Goal: Transaction & Acquisition: Purchase product/service

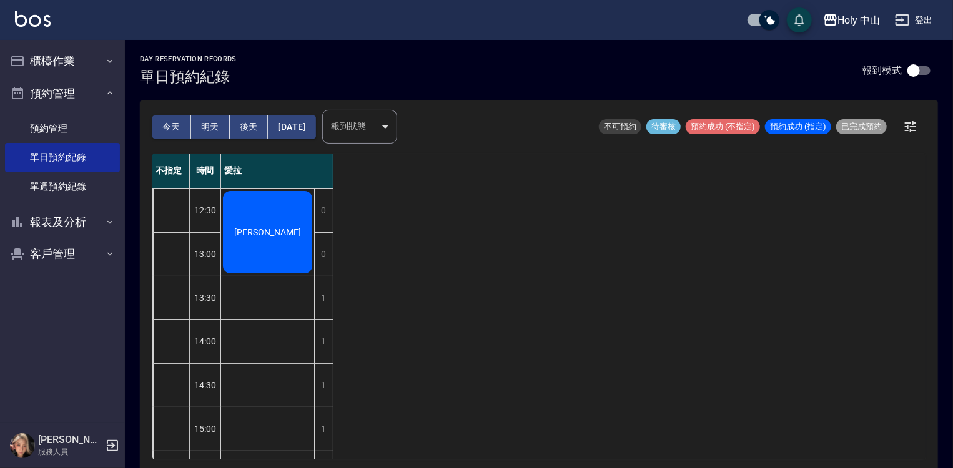
click at [294, 228] on div "[PERSON_NAME]" at bounding box center [267, 232] width 93 height 86
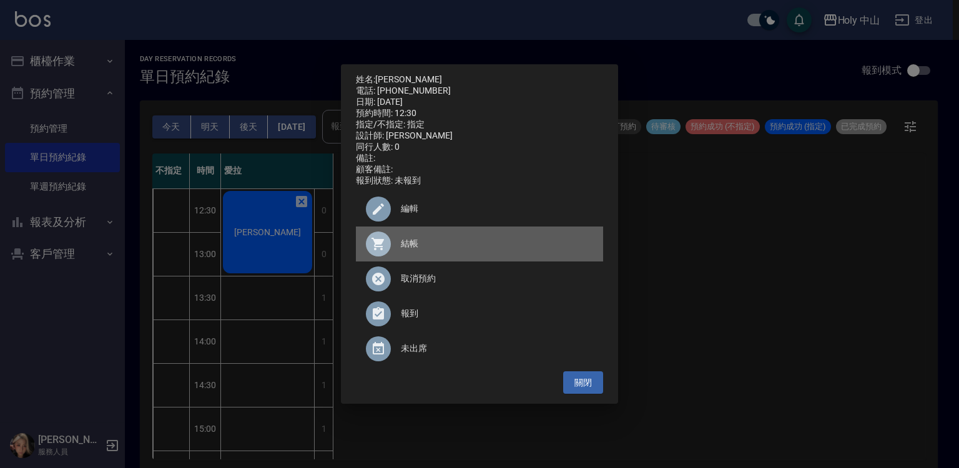
click at [389, 247] on div at bounding box center [378, 244] width 25 height 25
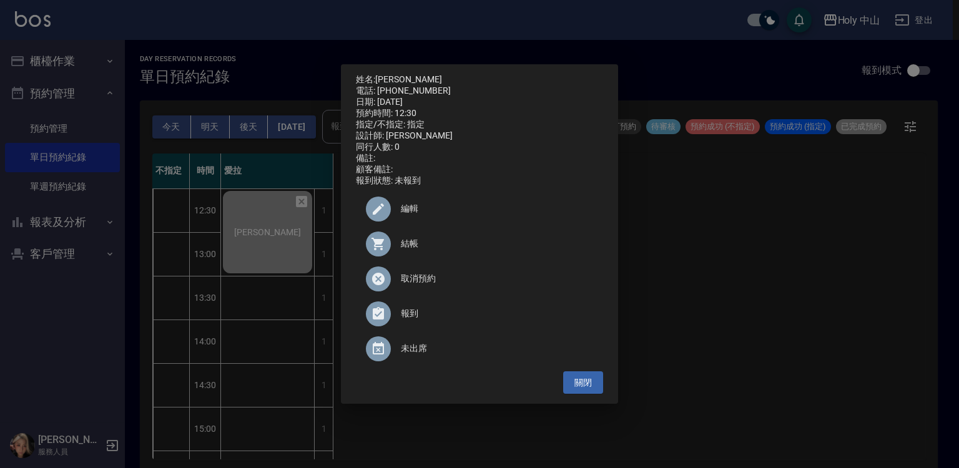
click at [746, 344] on div "姓名: 馮彥儒 電話: 0963062259 日期: 2025/09/25 預約時間: 12:30 指定/不指定: 指定 設計師: 愛拉 同行人數: 0 備註…" at bounding box center [479, 234] width 959 height 468
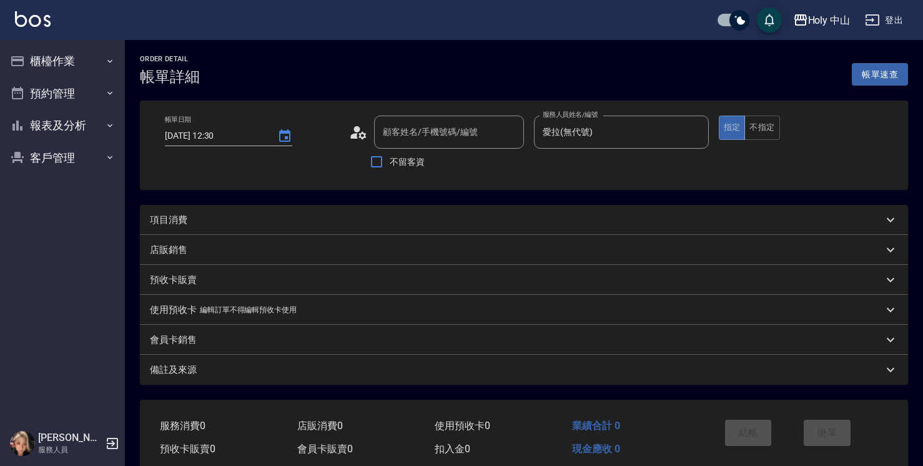
type input "[PERSON_NAME]/0963062259/"
click at [460, 217] on div "項目消費" at bounding box center [516, 220] width 733 height 13
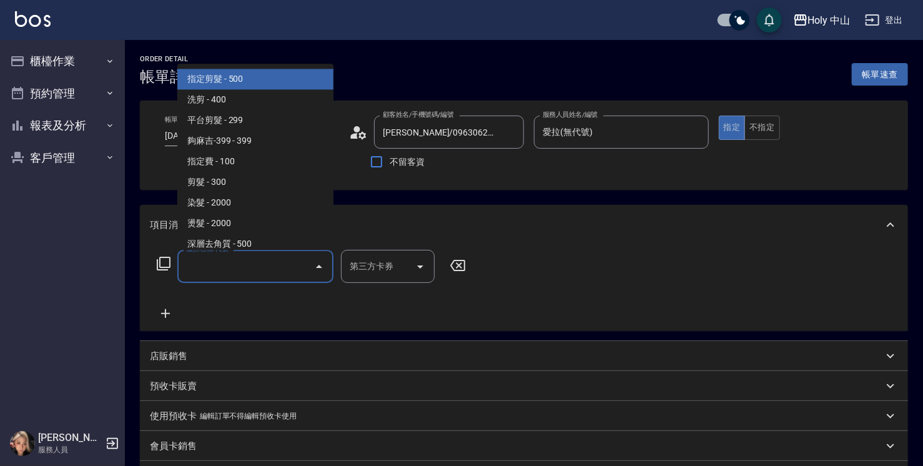
click at [252, 272] on input "服務名稱/代號" at bounding box center [246, 266] width 126 height 22
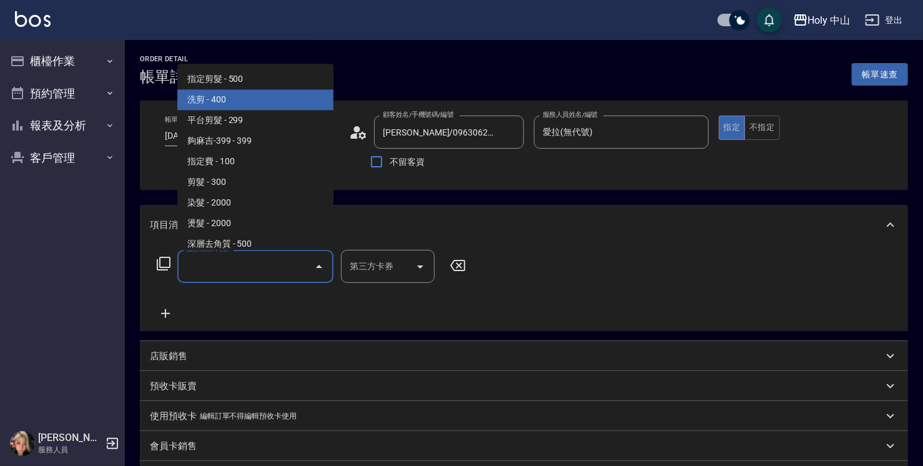
click at [190, 101] on span "洗剪 - 400" at bounding box center [255, 99] width 156 height 21
type input "洗剪(3)"
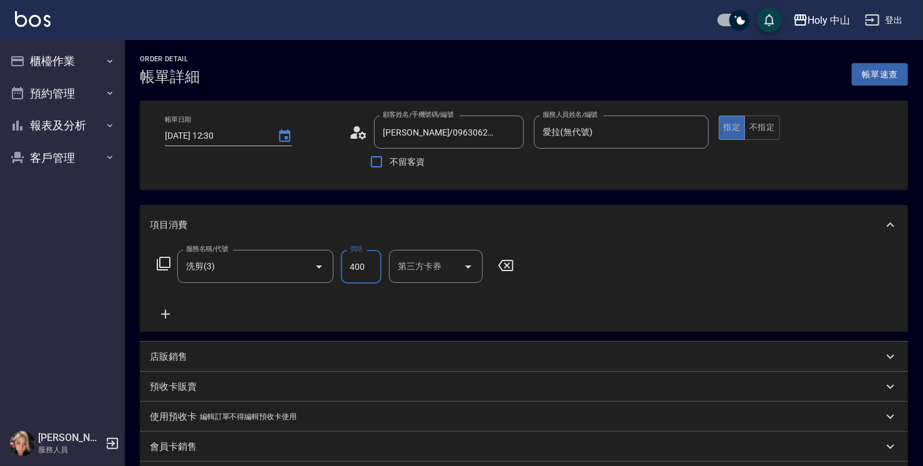
click at [378, 271] on input "400" at bounding box center [361, 267] width 41 height 34
click at [366, 270] on input "400" at bounding box center [361, 267] width 41 height 34
click at [357, 267] on input "400" at bounding box center [361, 267] width 41 height 34
click at [372, 264] on input "400" at bounding box center [361, 267] width 41 height 34
click at [357, 269] on input "0" at bounding box center [361, 267] width 41 height 34
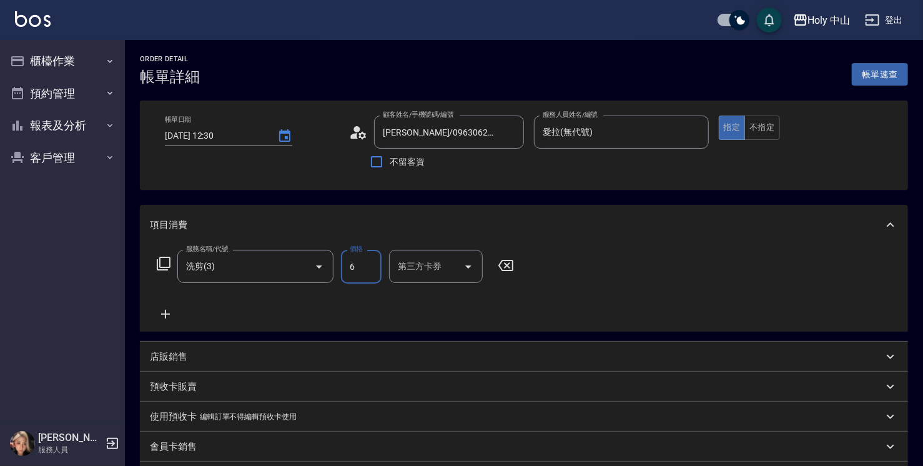
type input "600"
click at [584, 305] on div "服務名稱/代號 洗剪(3) 服務名稱/代號 價格 600 價格 第三方卡券 第三方卡券" at bounding box center [524, 288] width 768 height 87
click at [360, 264] on input "600" at bounding box center [361, 267] width 41 height 34
click at [406, 300] on div "服務名稱/代號 洗剪(3) 服務名稱/代號 價格 600 價格 第三方卡券 第三方卡券" at bounding box center [336, 286] width 372 height 72
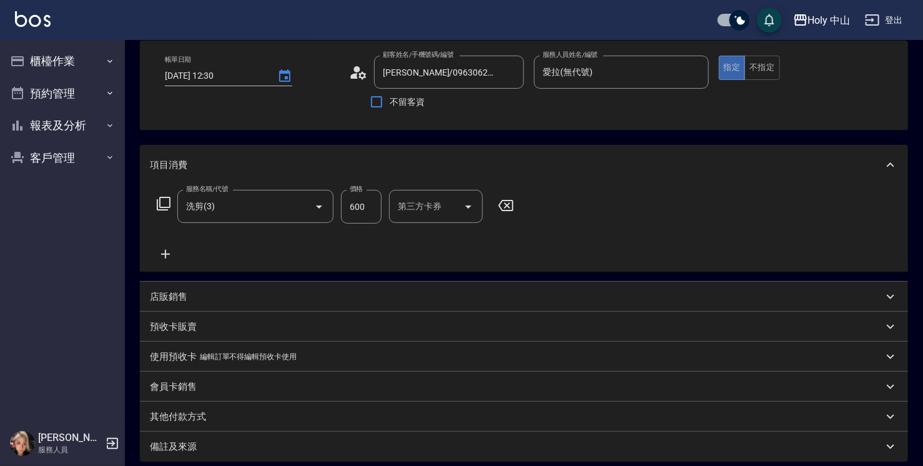
scroll to position [125, 0]
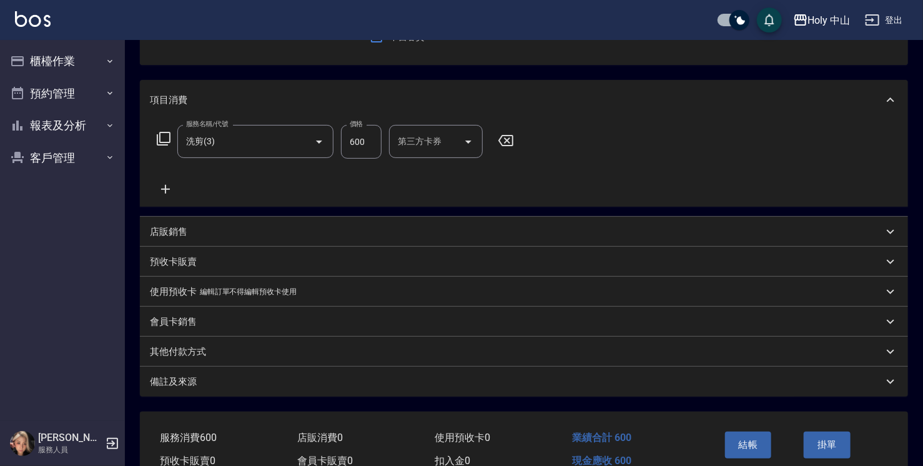
click at [400, 387] on div "備註及來源" at bounding box center [516, 381] width 733 height 13
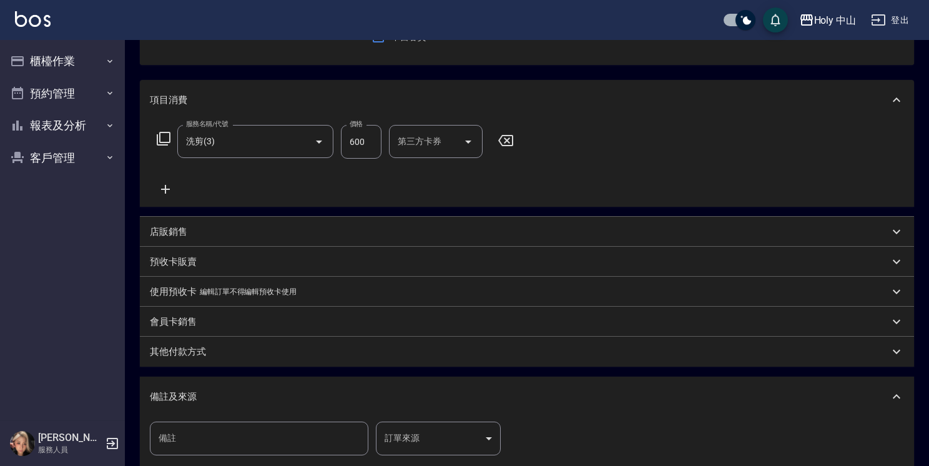
click at [417, 444] on body "Holy 中山 登出 櫃檯作業 打帳單 帳單列表 營業儀表板 現場電腦打卡 預約管理 預約管理 單日預約紀錄 單週預約紀錄 報表及分析 報表目錄 店家日報表 …" at bounding box center [464, 242] width 929 height 734
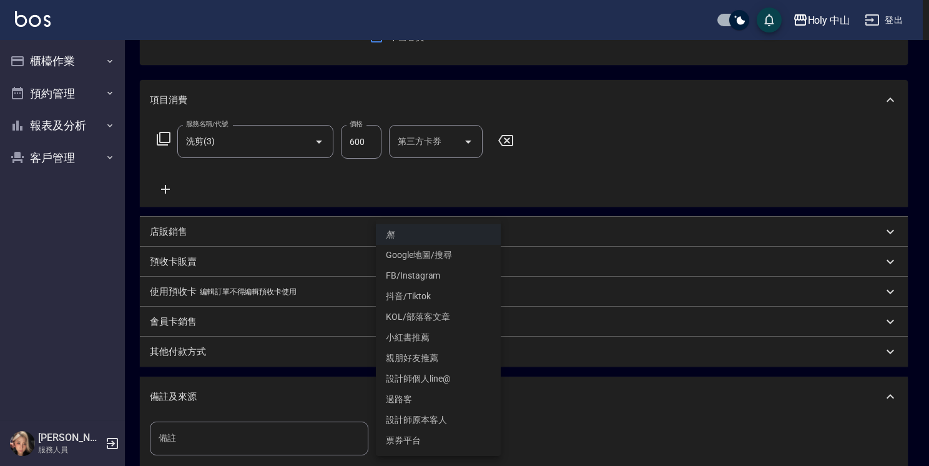
click at [439, 423] on li "設計師原本客人" at bounding box center [438, 420] width 125 height 21
type input "設計師原本客人"
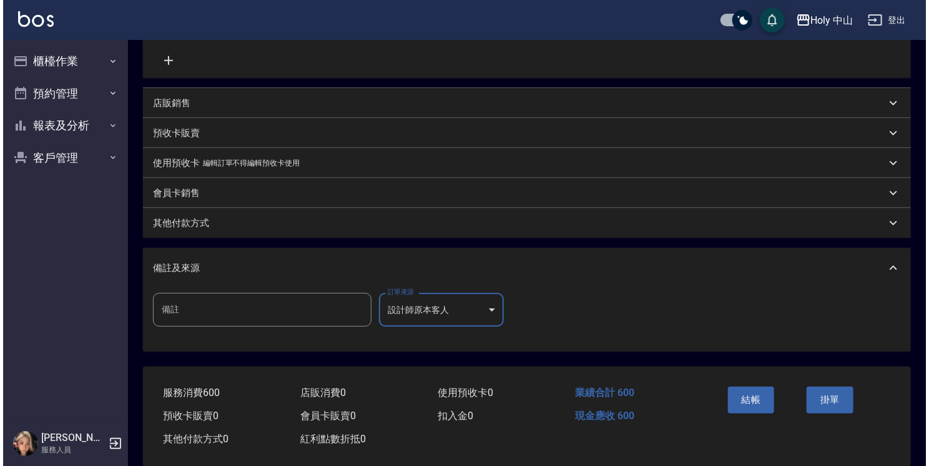
scroll to position [272, 0]
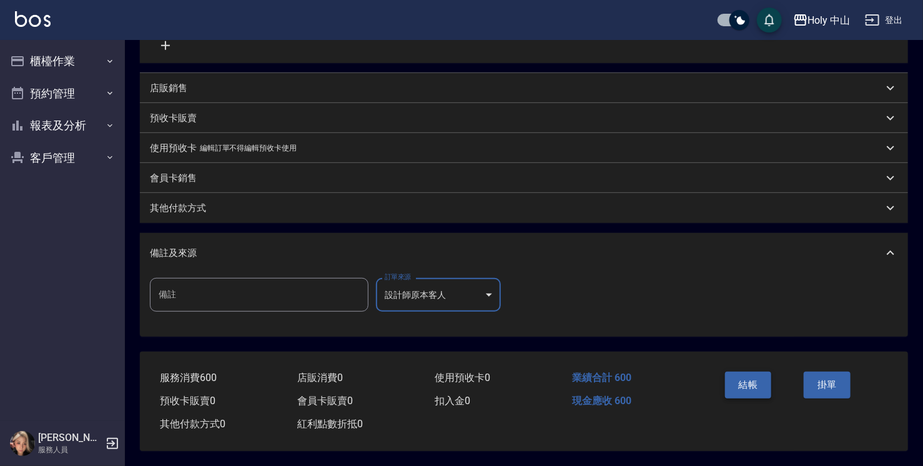
click at [739, 378] on button "結帳" at bounding box center [748, 385] width 47 height 26
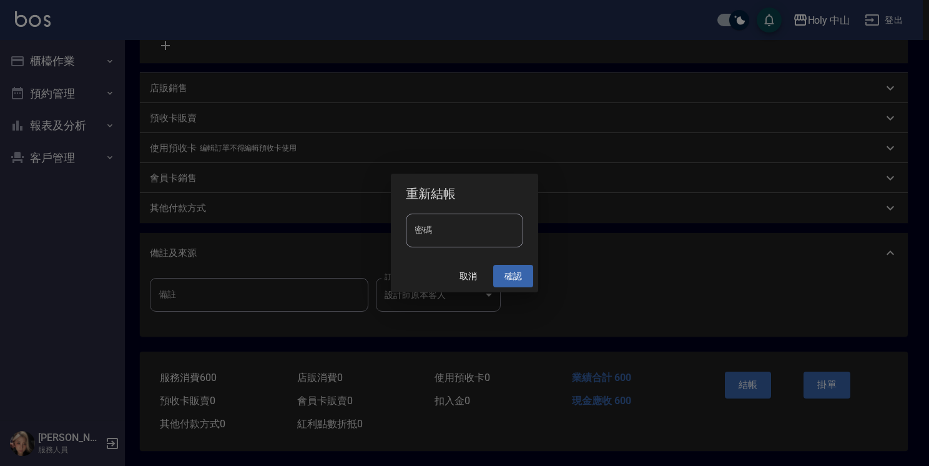
click at [519, 277] on button "確認" at bounding box center [513, 276] width 40 height 23
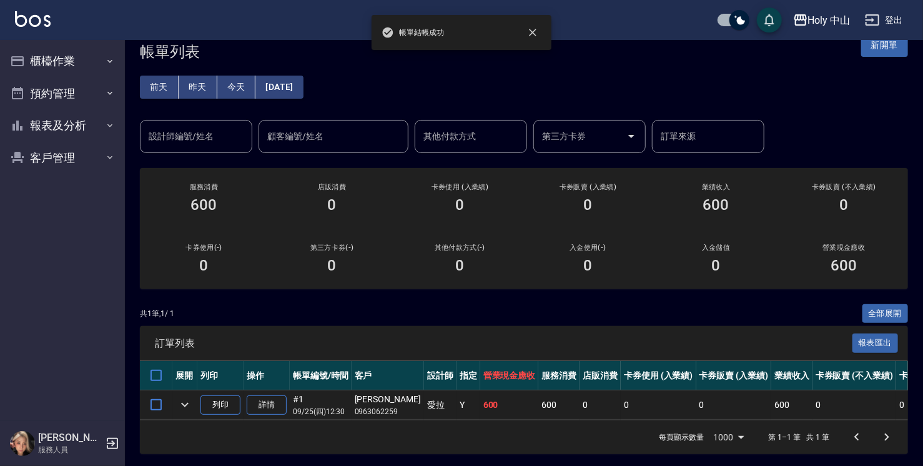
scroll to position [37, 0]
